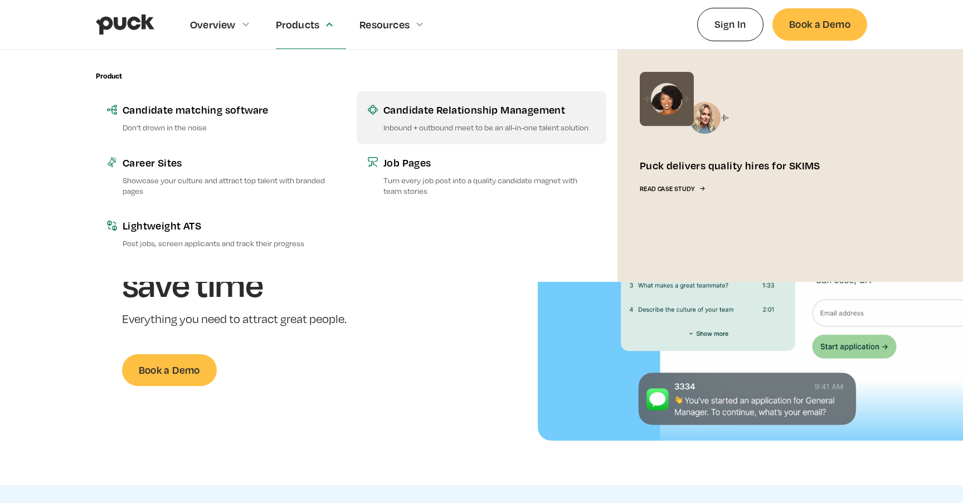
click at [419, 114] on div "Candidate Relationship Management" at bounding box center [490, 110] width 212 height 14
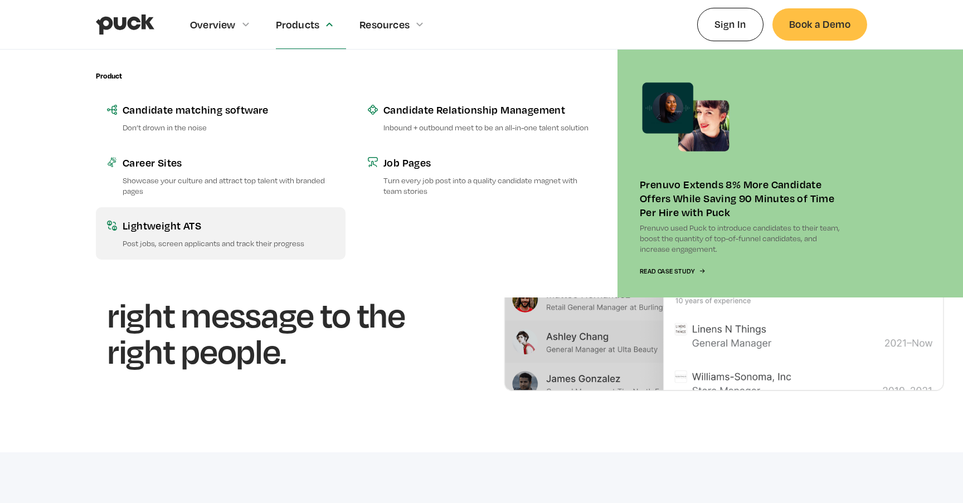
click at [217, 221] on div "Lightweight ATS" at bounding box center [229, 226] width 212 height 14
